Goal: Task Accomplishment & Management: Manage account settings

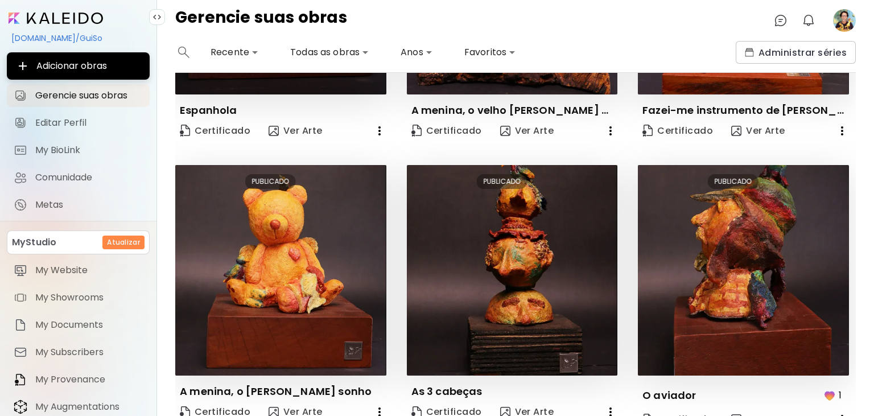
scroll to position [838, 0]
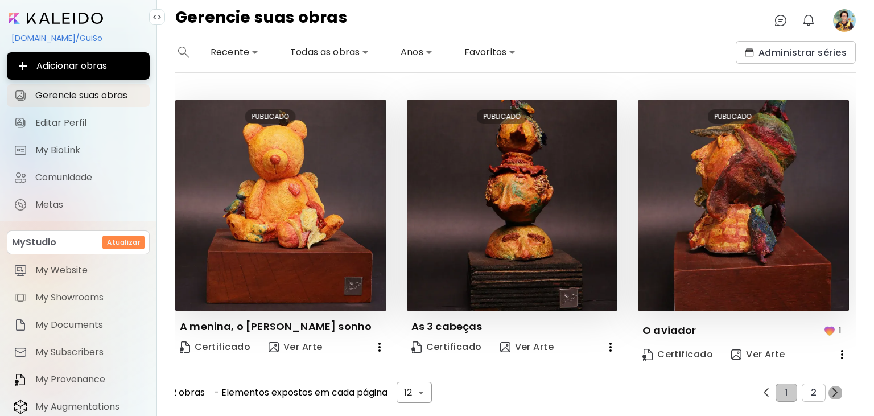
click at [835, 393] on img "button" at bounding box center [835, 392] width 9 height 9
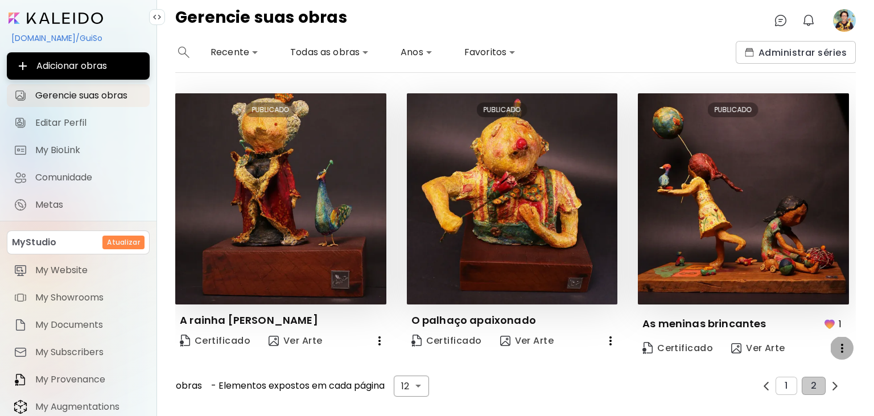
click at [841, 348] on icon "button" at bounding box center [842, 348] width 14 height 14
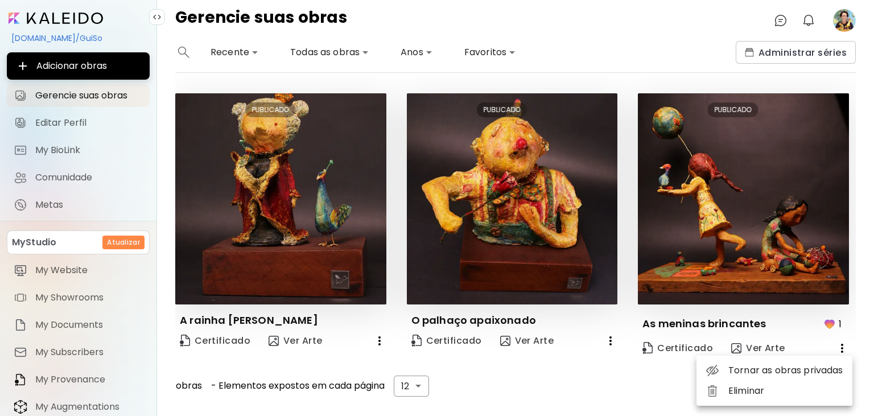
click at [668, 384] on div at bounding box center [437, 208] width 874 height 416
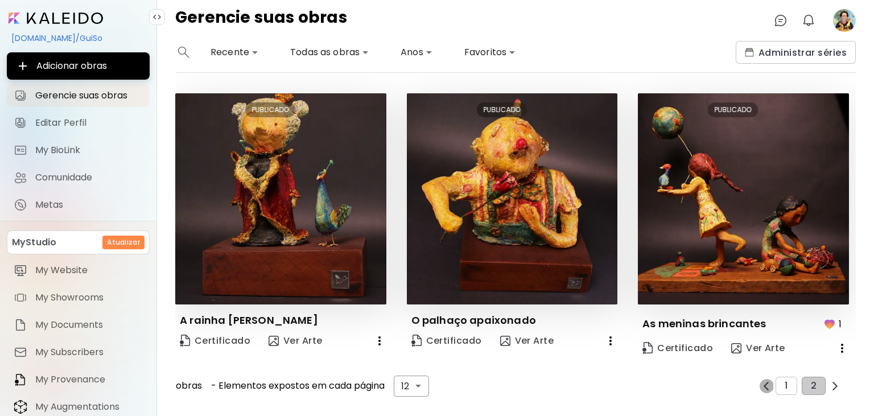
click at [770, 391] on button "button" at bounding box center [766, 386] width 14 height 14
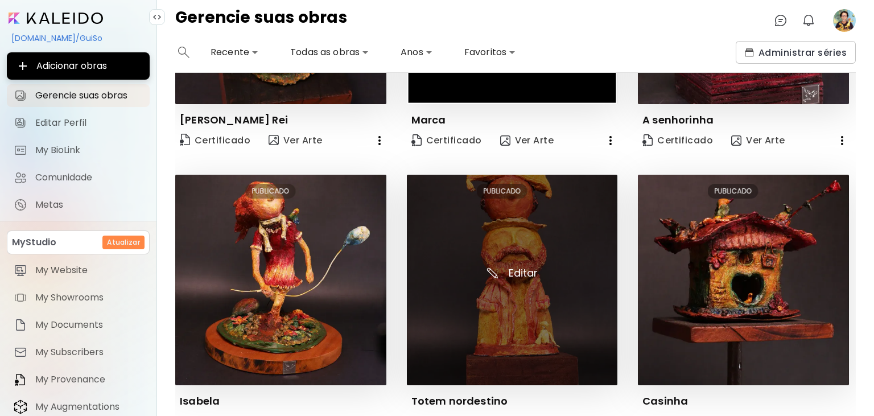
scroll to position [229, 0]
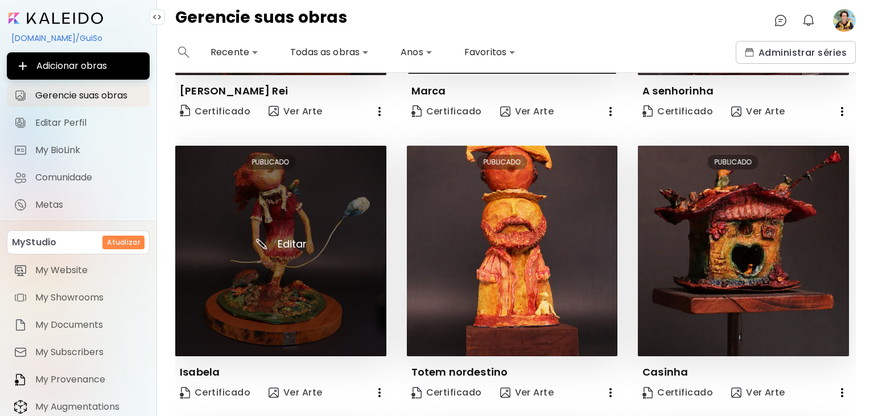
click at [329, 292] on img at bounding box center [280, 251] width 211 height 211
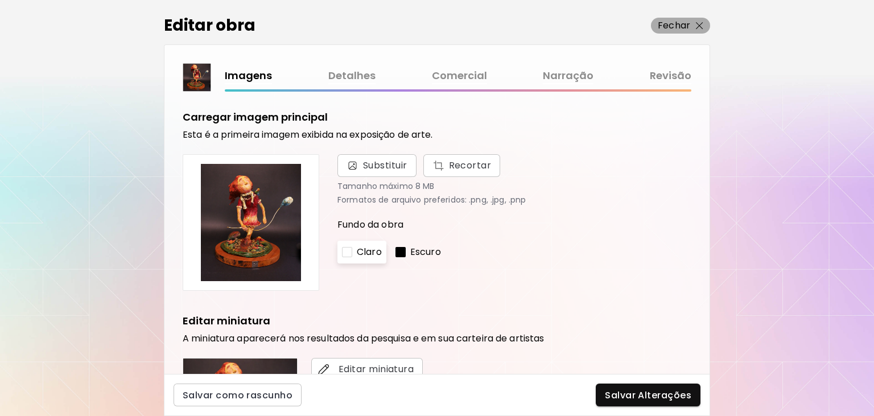
click at [699, 24] on img "button" at bounding box center [699, 25] width 7 height 7
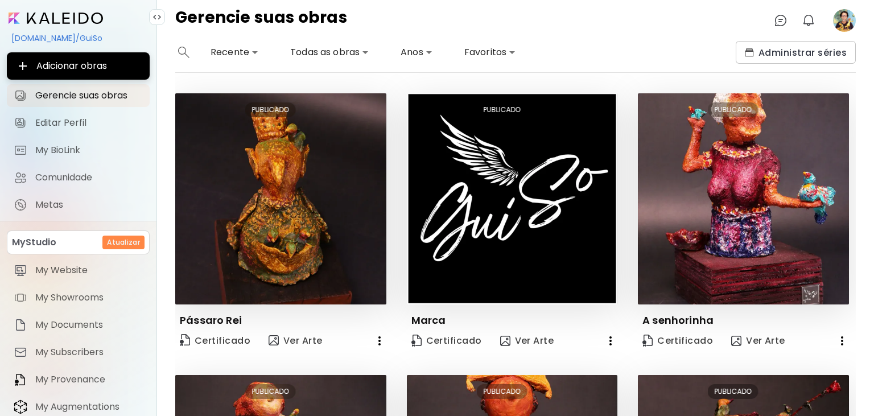
click at [115, 245] on h6 "Atualizar" at bounding box center [123, 242] width 33 height 10
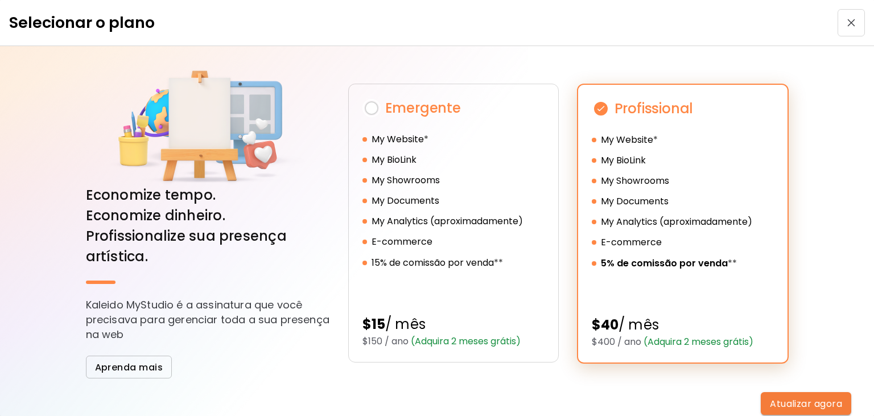
click at [852, 24] on img "button" at bounding box center [851, 23] width 8 height 8
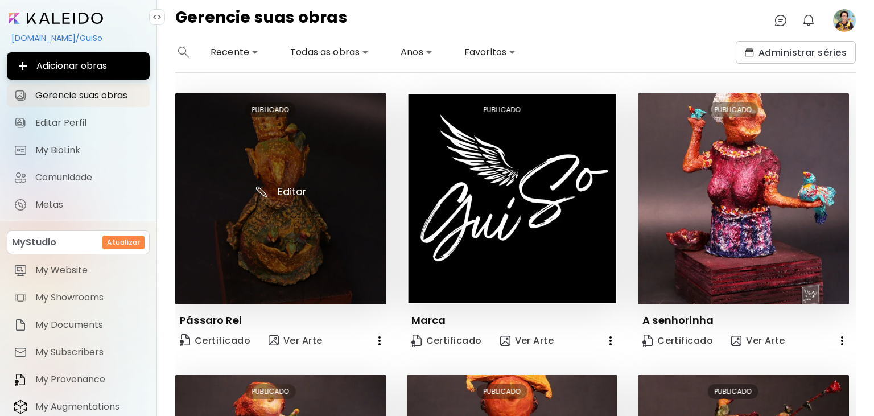
click at [306, 259] on img at bounding box center [280, 198] width 211 height 211
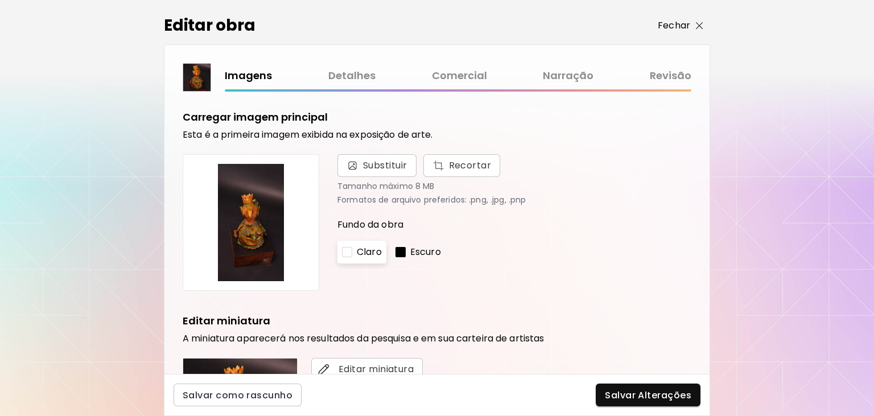
click at [684, 27] on p "Fechar" at bounding box center [674, 26] width 32 height 14
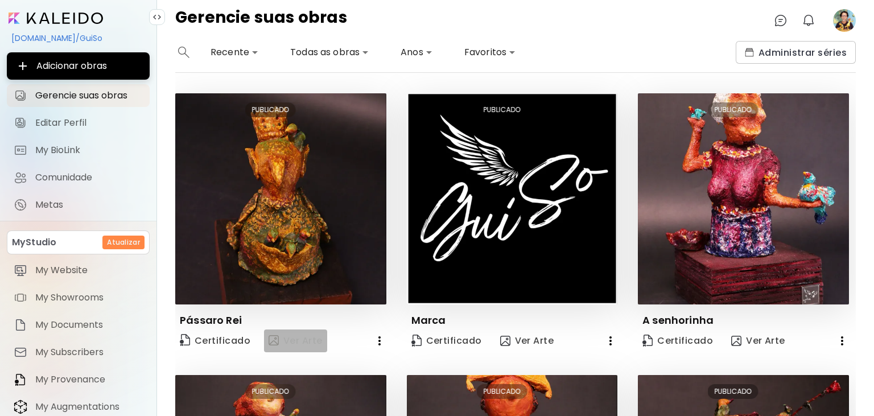
click at [302, 340] on span "Ver Arte" at bounding box center [296, 341] width 54 height 14
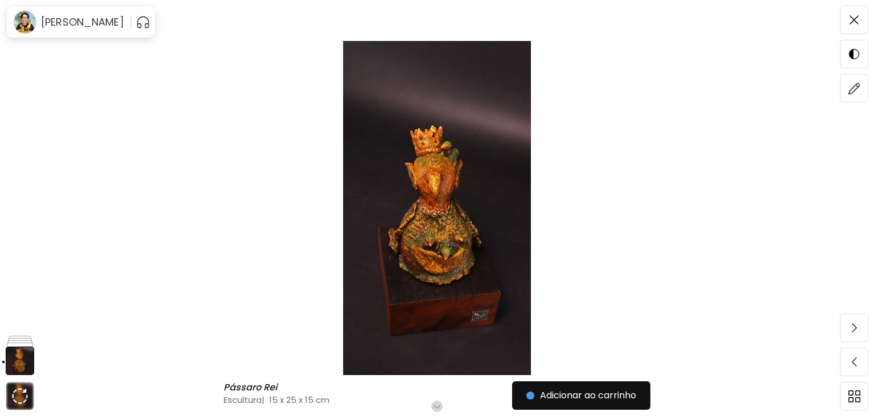
click at [438, 406] on h6 "Role para mais" at bounding box center [437, 406] width 59 height 9
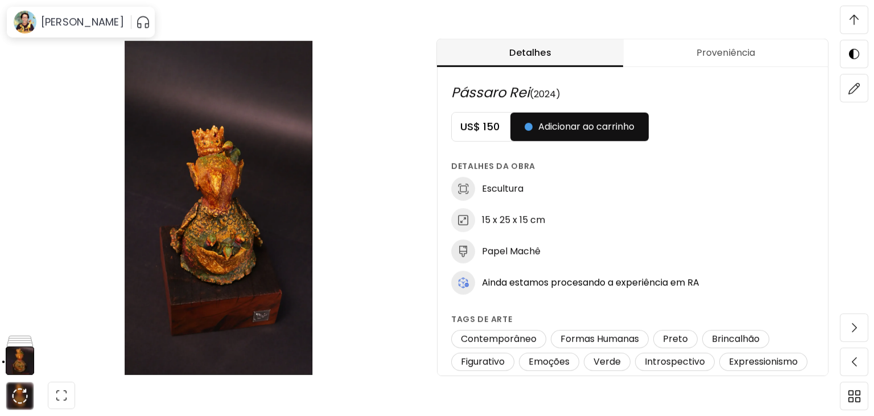
click at [226, 248] on img at bounding box center [218, 208] width 341 height 334
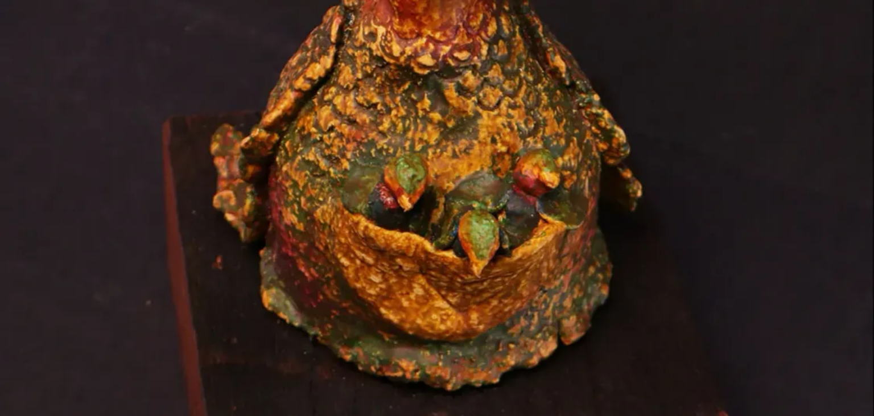
scroll to position [765, 0]
